Goal: Task Accomplishment & Management: Use online tool/utility

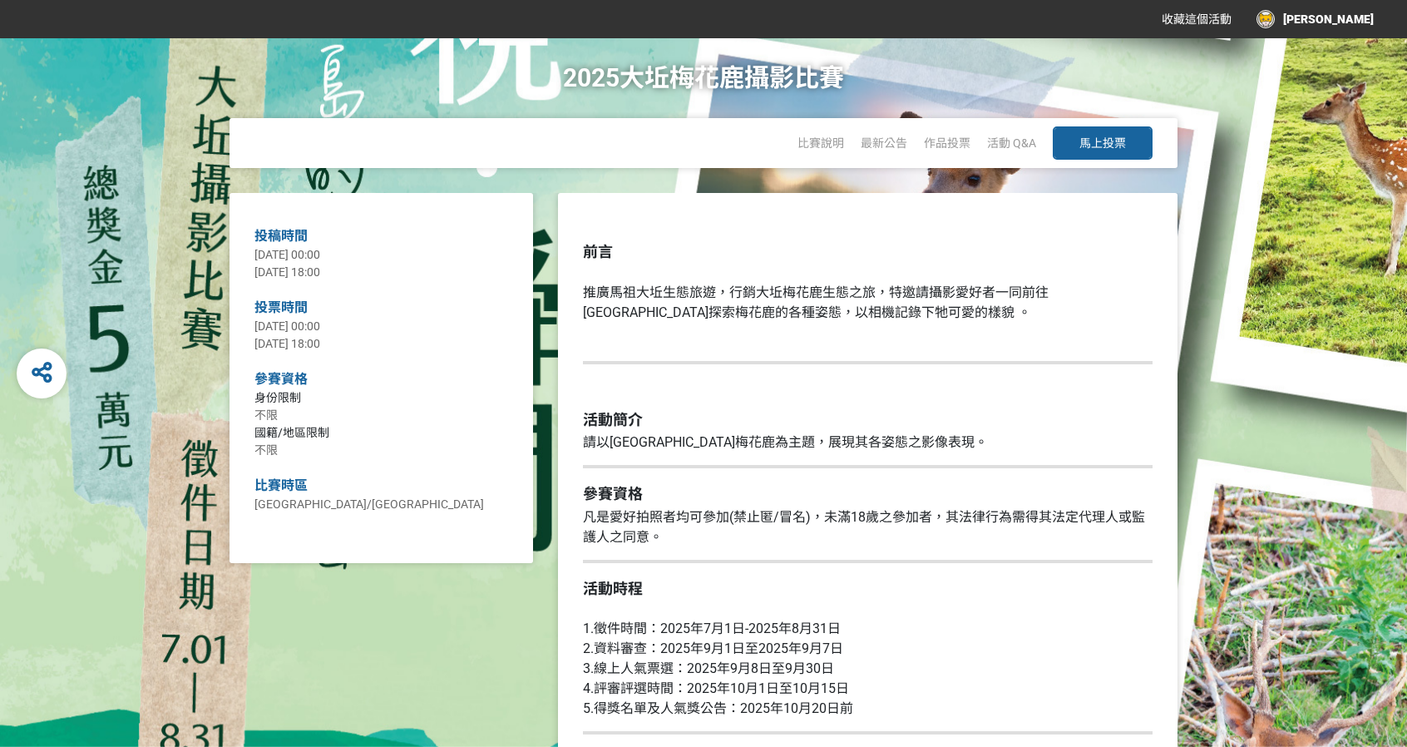
click at [1115, 141] on span "馬上投票" at bounding box center [1102, 142] width 47 height 13
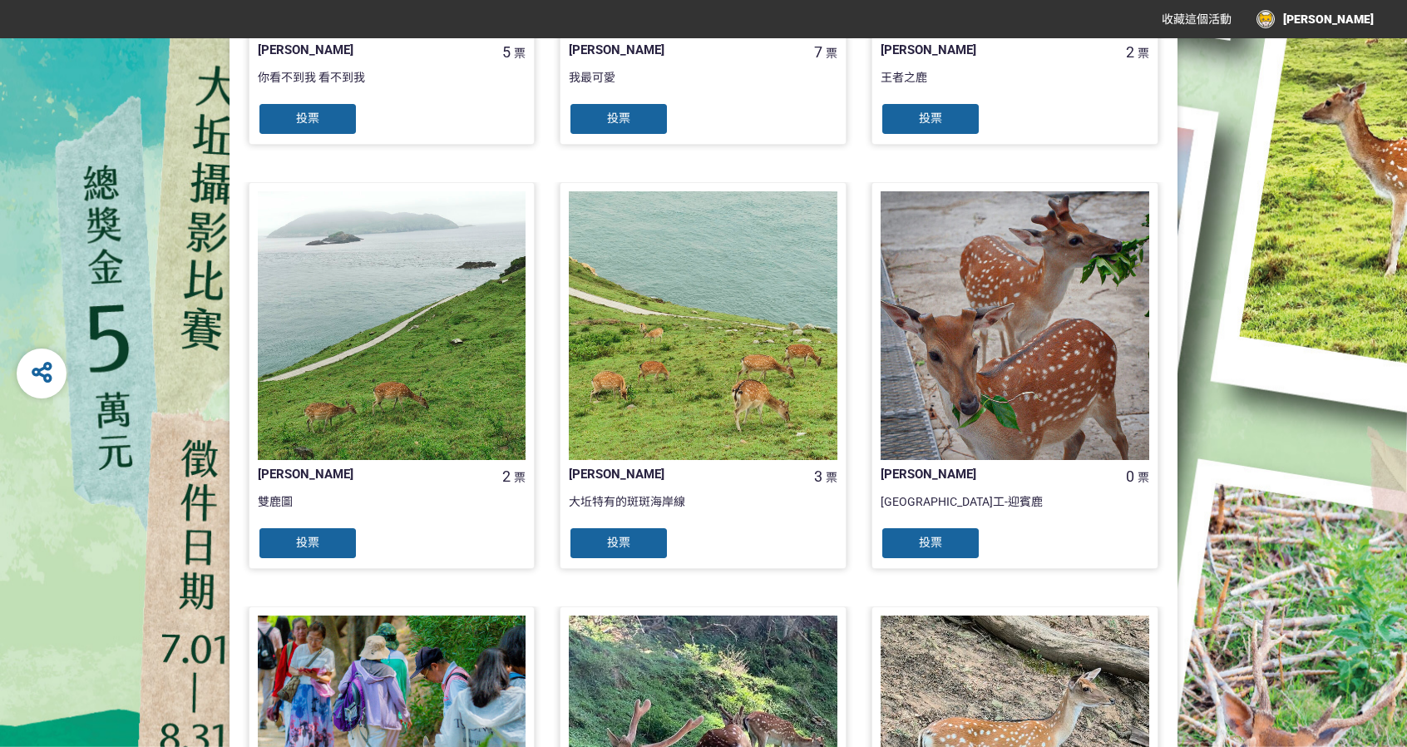
scroll to position [1524, 0]
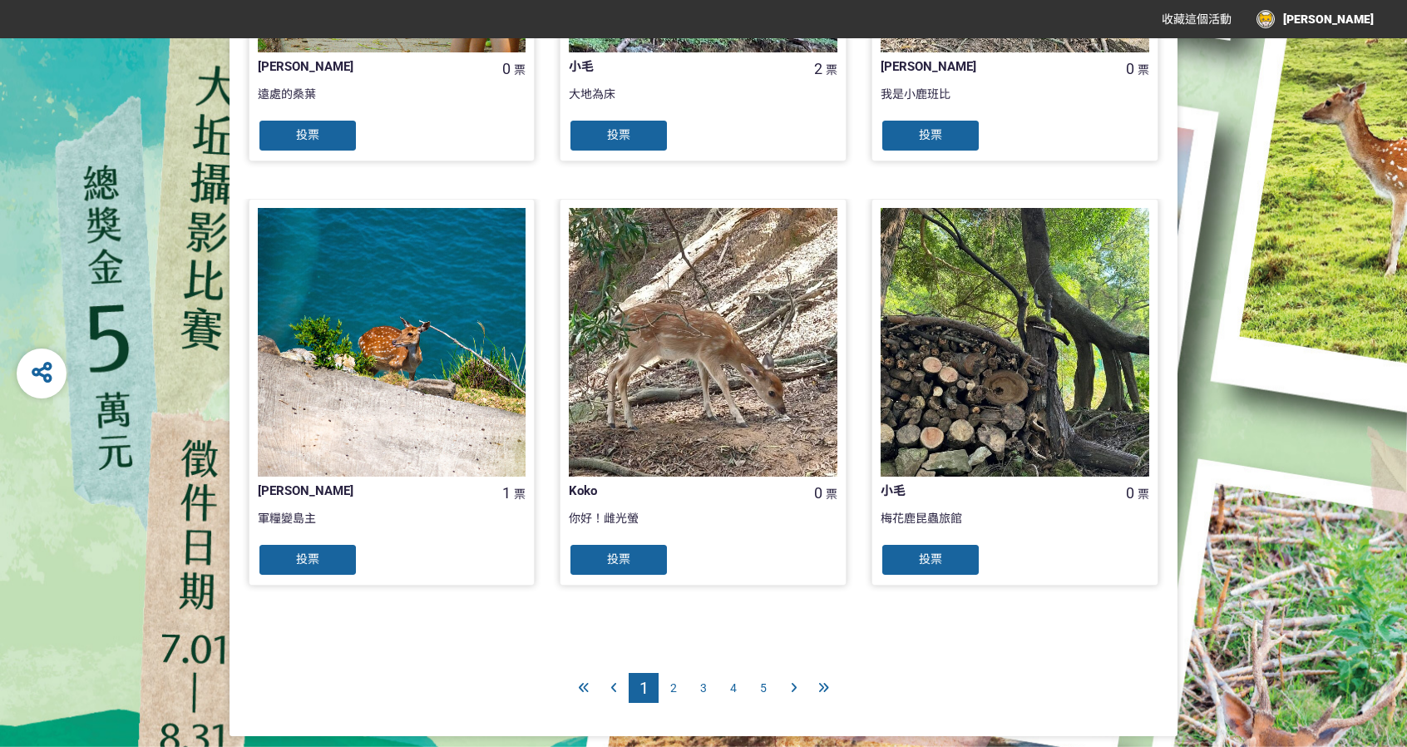
click at [770, 685] on div "5" at bounding box center [763, 688] width 30 height 30
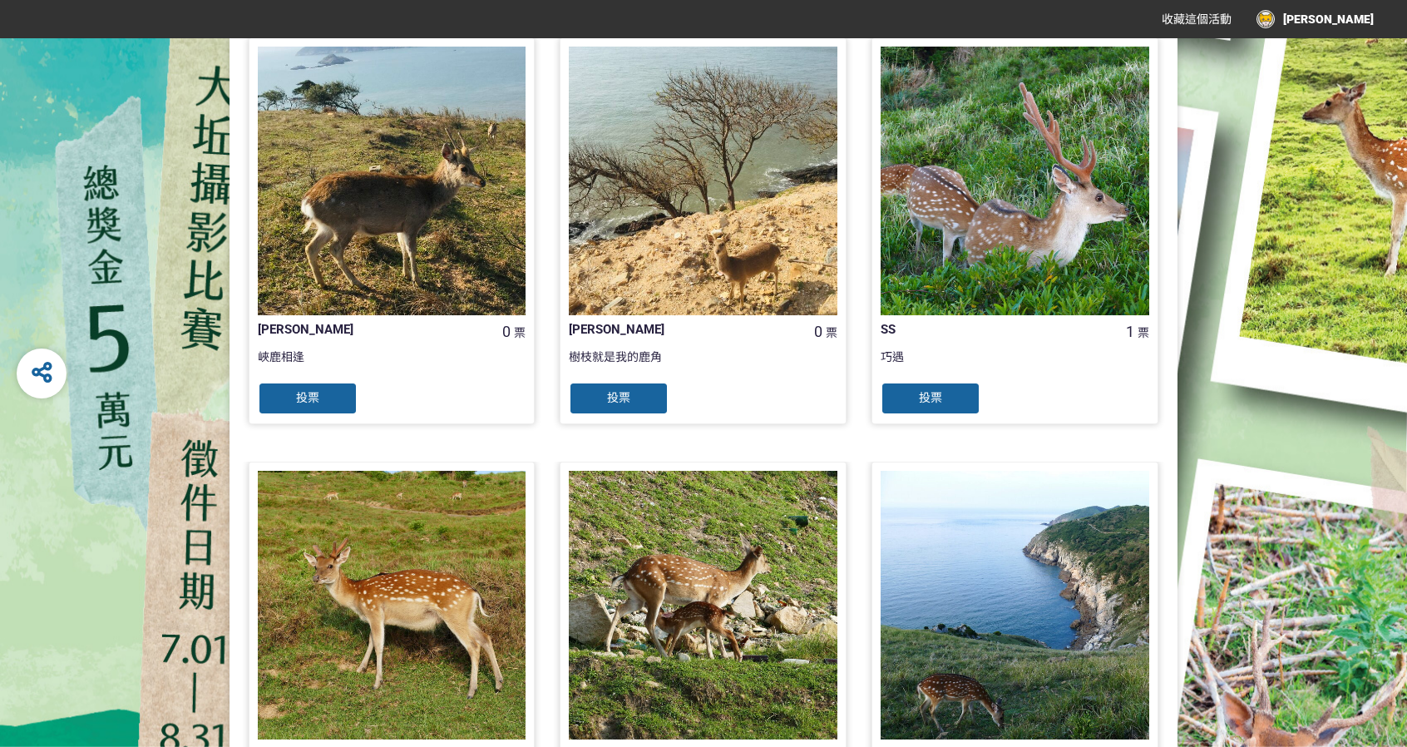
scroll to position [1559, 0]
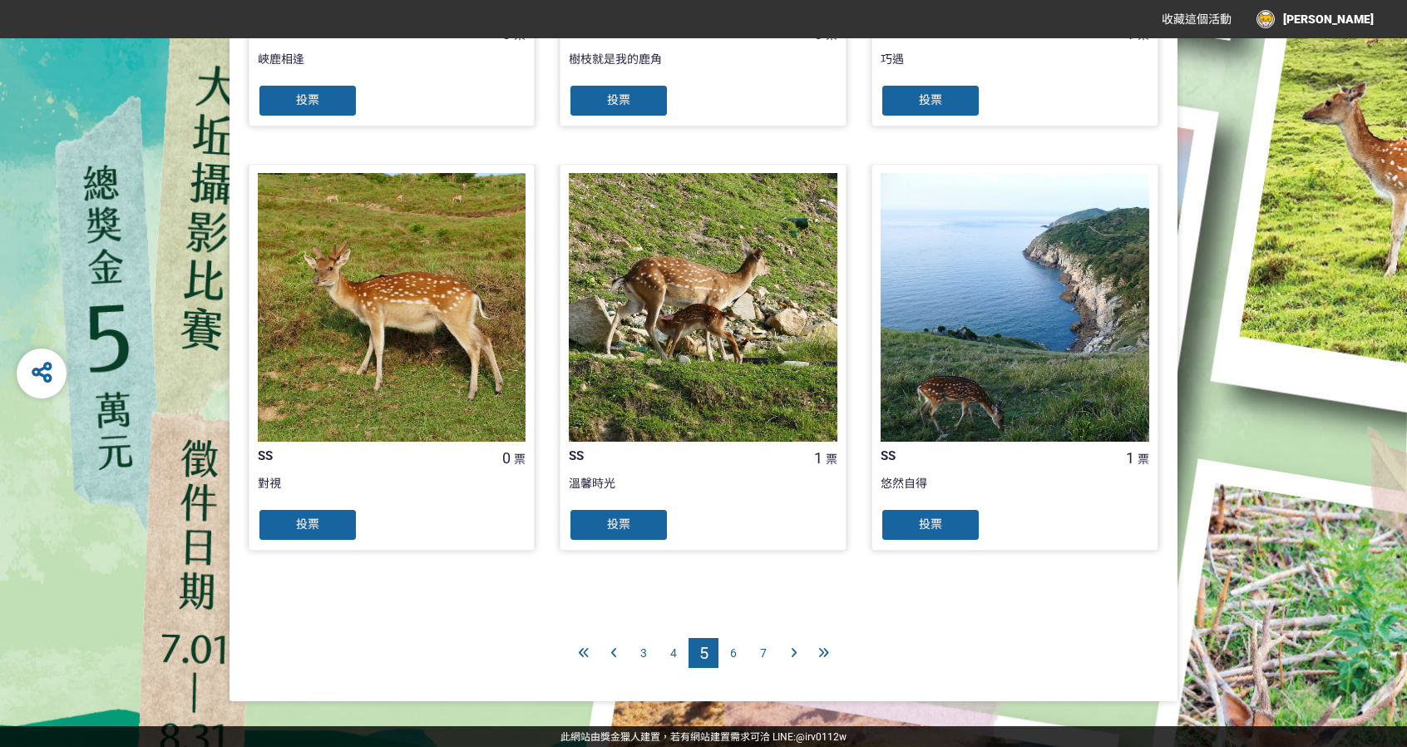
click at [761, 651] on span "7" at bounding box center [763, 652] width 7 height 13
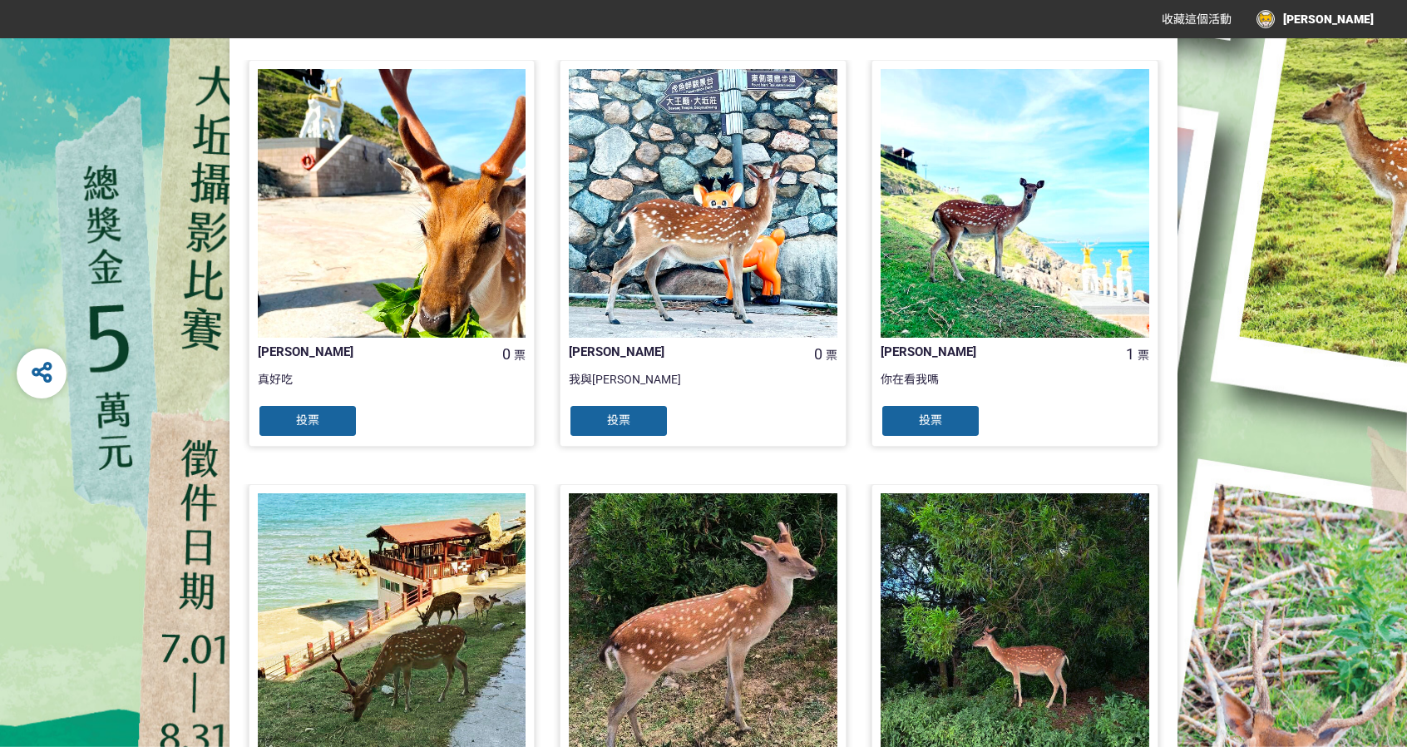
scroll to position [1559, 0]
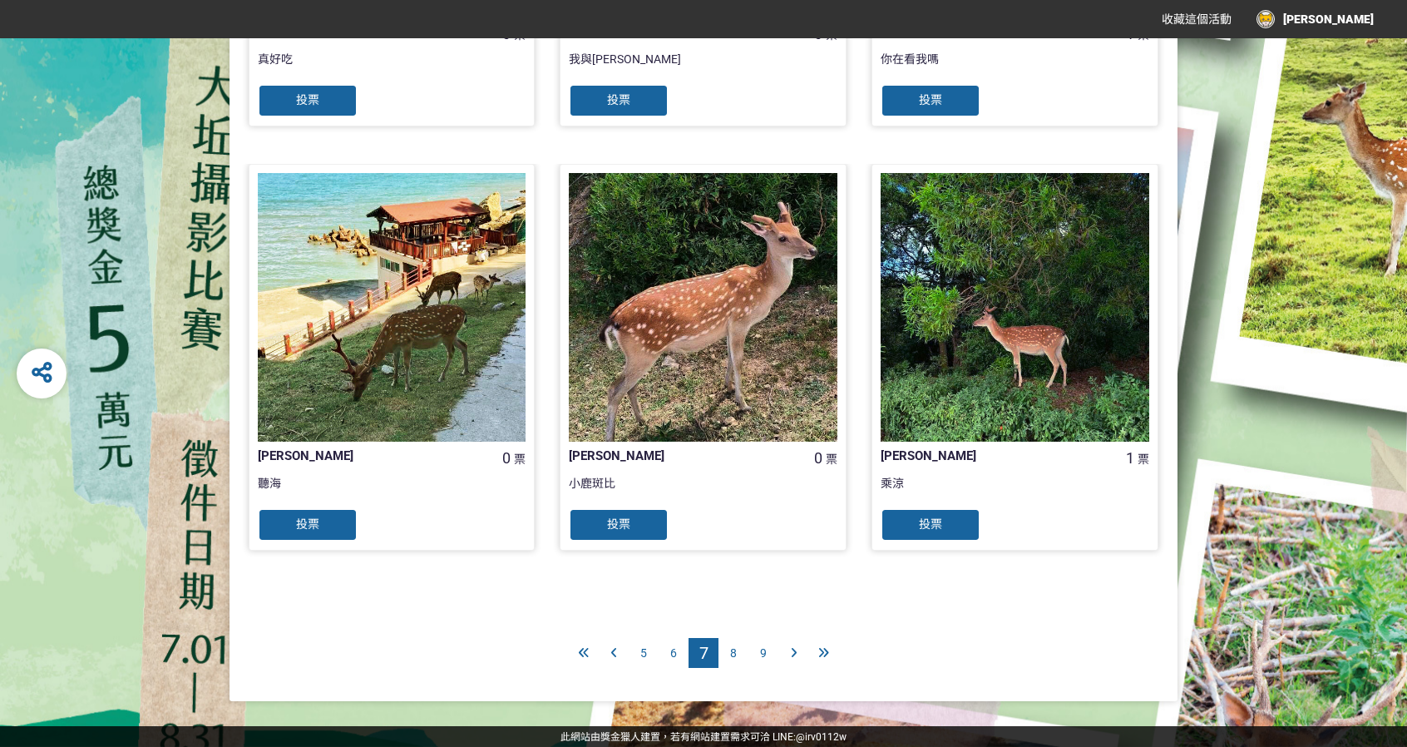
click at [758, 656] on div "9" at bounding box center [763, 653] width 30 height 30
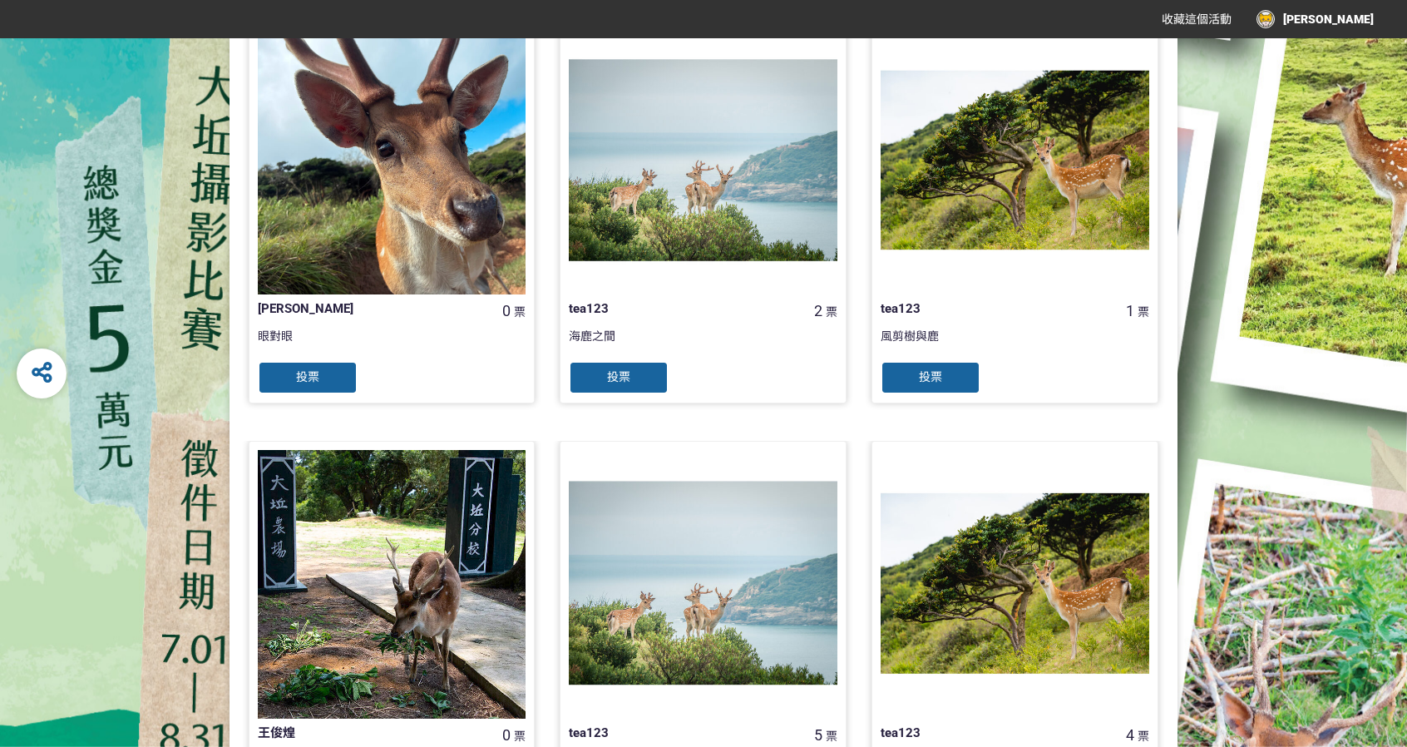
scroll to position [1559, 0]
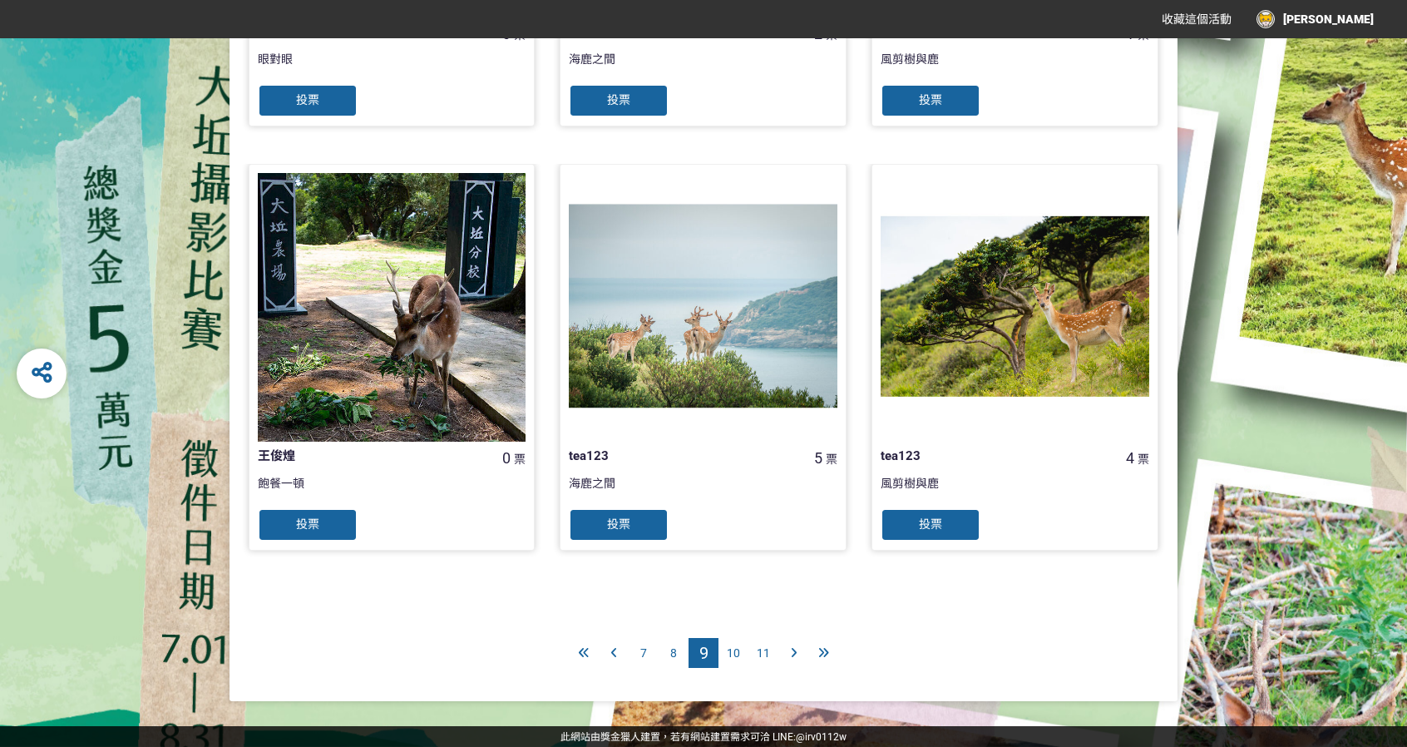
click at [742, 654] on div "10" at bounding box center [733, 653] width 30 height 30
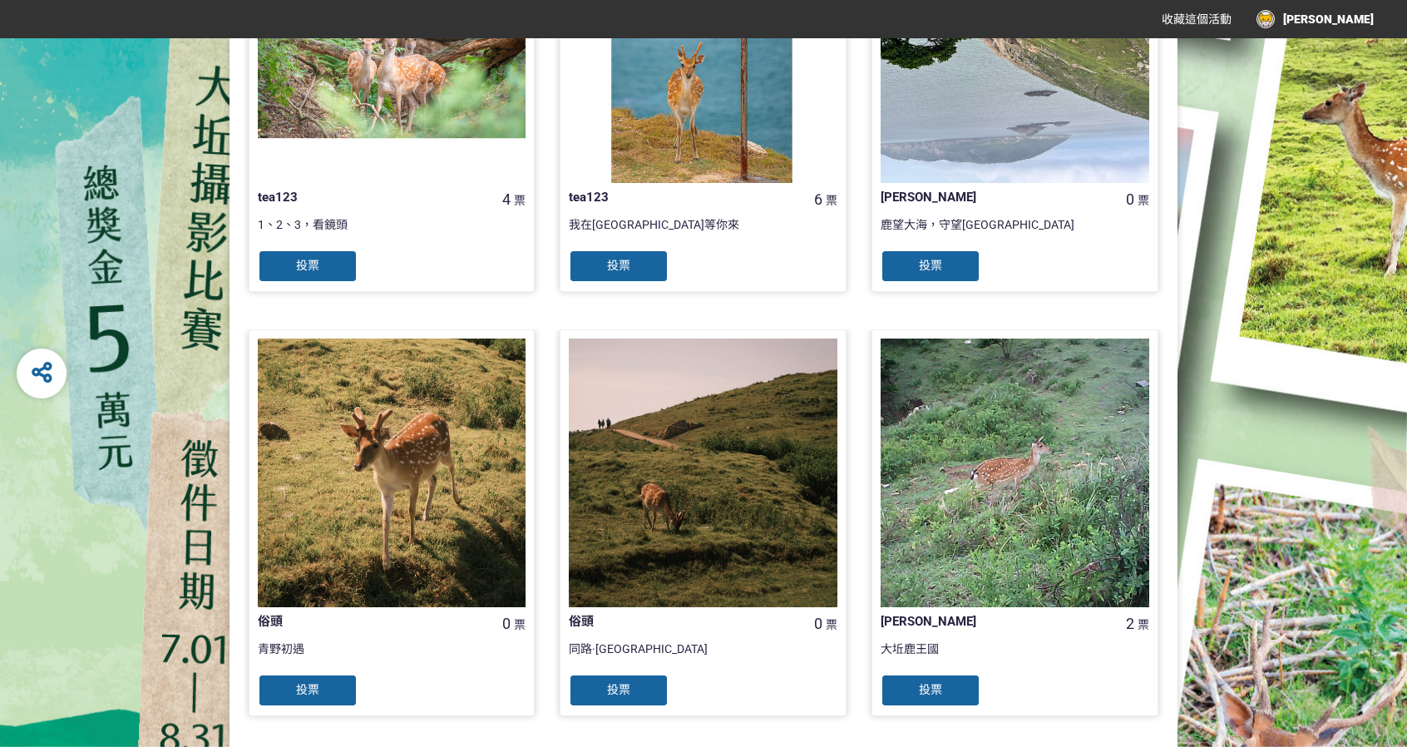
scroll to position [1524, 0]
